Goal: Information Seeking & Learning: Learn about a topic

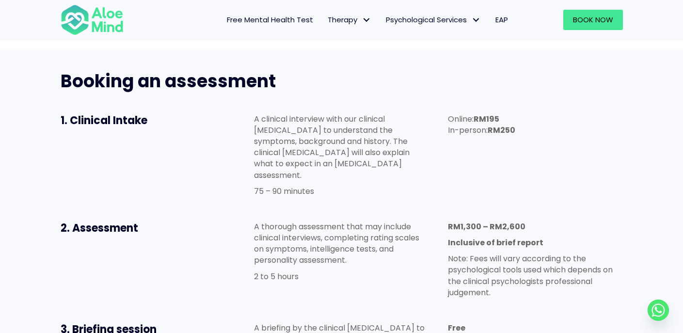
scroll to position [21, 0]
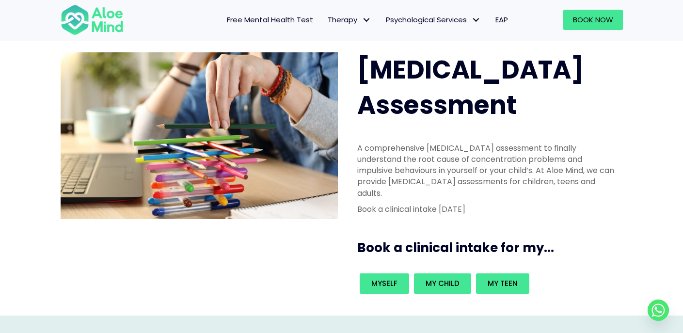
click at [499, 20] on span "EAP" at bounding box center [502, 20] width 13 height 10
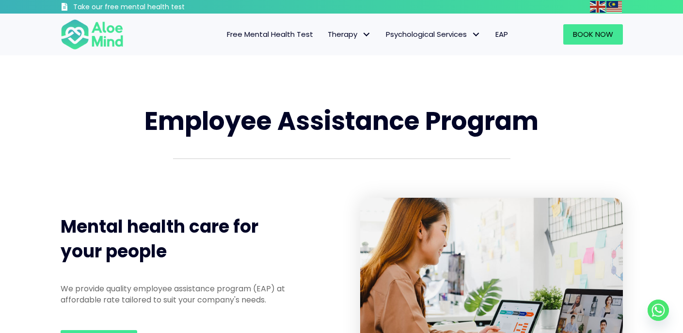
click at [261, 33] on span "Free Mental Health Test" at bounding box center [270, 34] width 86 height 10
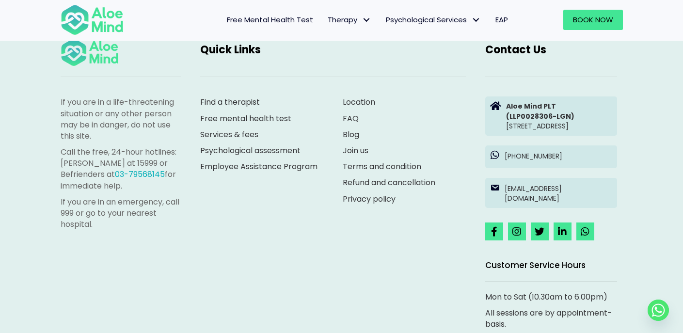
scroll to position [2131, 0]
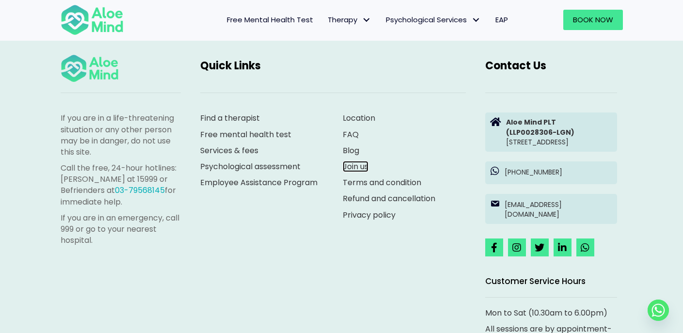
click at [361, 161] on link "Join us" at bounding box center [356, 166] width 26 height 11
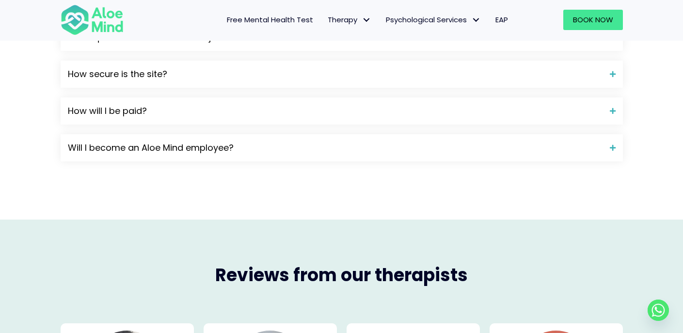
scroll to position [1007, 0]
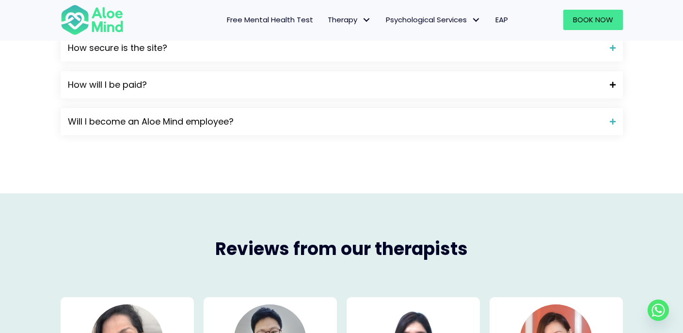
click at [283, 88] on span "How will I be paid?" at bounding box center [335, 85] width 535 height 13
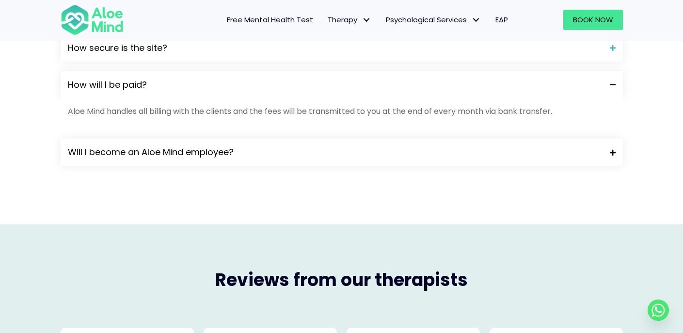
click at [257, 150] on span "Will I become an Aloe Mind employee?" at bounding box center [335, 152] width 535 height 13
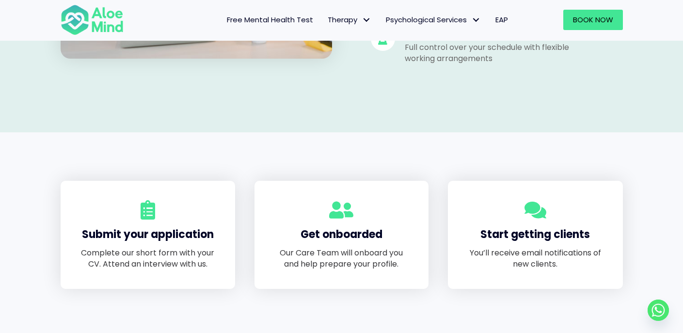
scroll to position [297, 0]
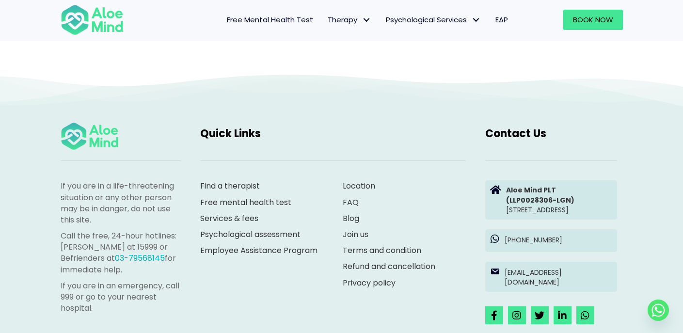
scroll to position [1925, 0]
